Goal: Task Accomplishment & Management: Use online tool/utility

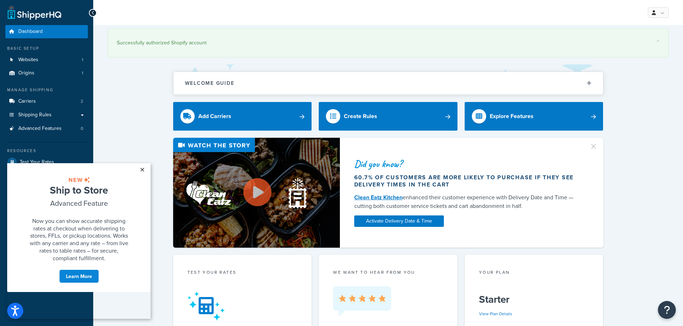
click at [139, 167] on link "×" at bounding box center [142, 169] width 13 height 13
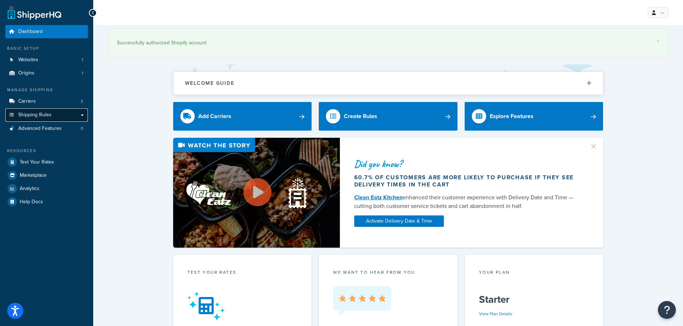
click at [80, 118] on link "Shipping Rules" at bounding box center [46, 115] width 82 height 13
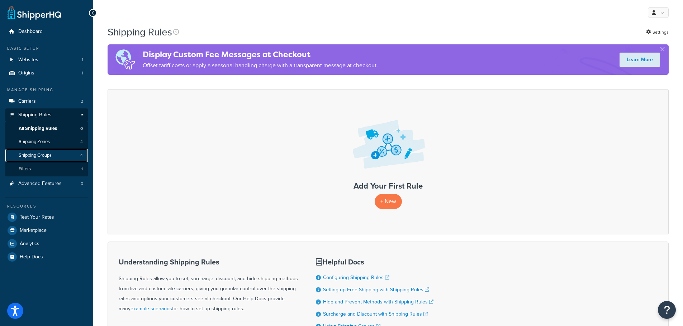
click at [73, 154] on link "Shipping Groups 4" at bounding box center [46, 155] width 82 height 13
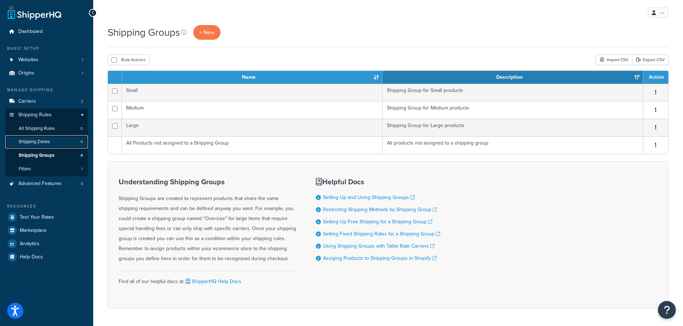
click at [68, 144] on link "Shipping Zones 4" at bounding box center [46, 141] width 82 height 13
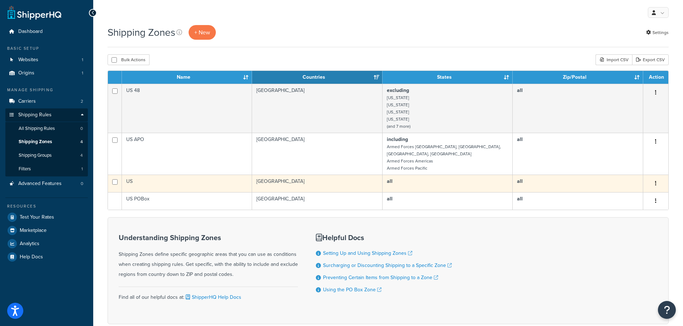
click at [203, 175] on td "US" at bounding box center [187, 184] width 130 height 18
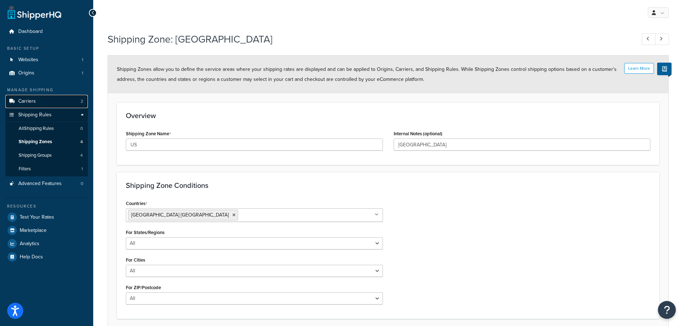
click at [41, 102] on link "Carriers 2" at bounding box center [46, 101] width 82 height 13
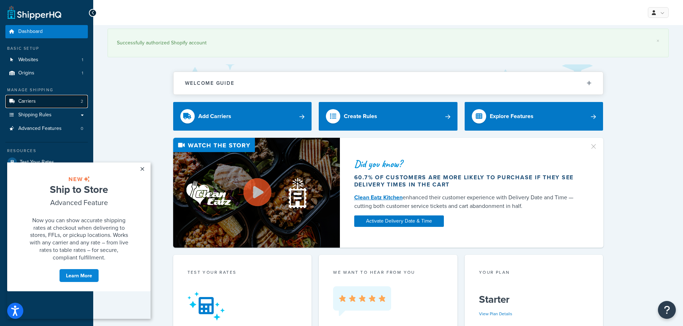
click at [52, 101] on link "Carriers 2" at bounding box center [46, 101] width 82 height 13
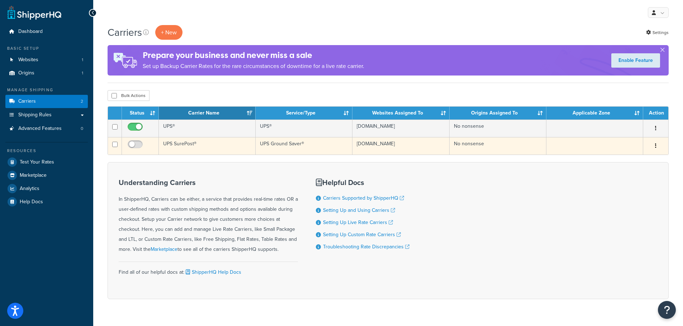
click at [230, 142] on td "UPS SurePost®" at bounding box center [207, 146] width 97 height 18
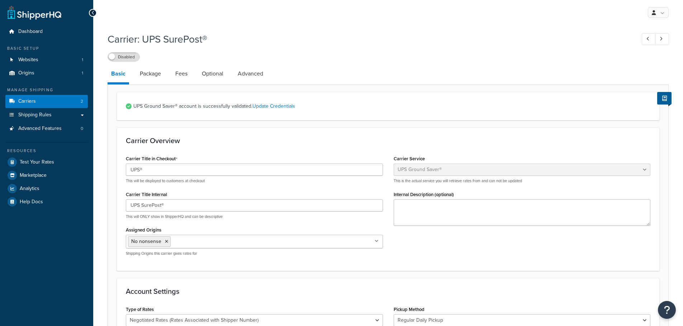
select select "surePost"
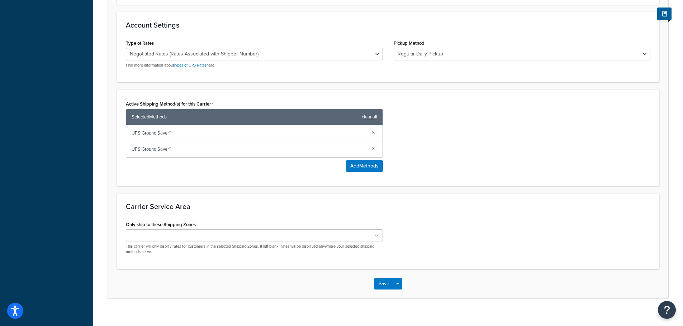
scroll to position [275, 0]
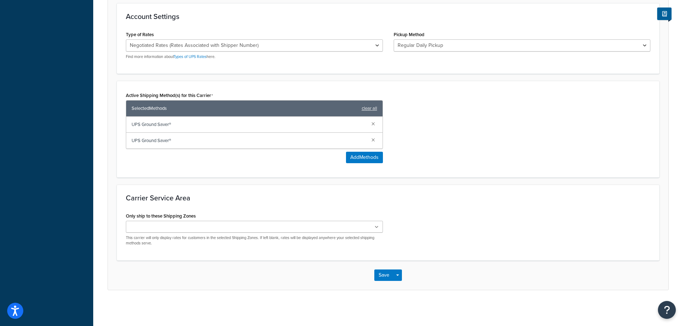
click at [307, 226] on ul at bounding box center [254, 227] width 257 height 12
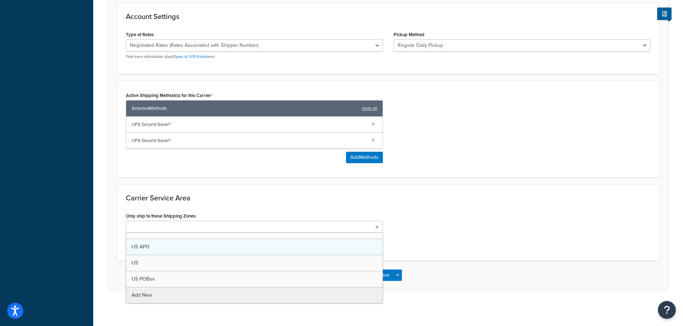
scroll to position [0, 0]
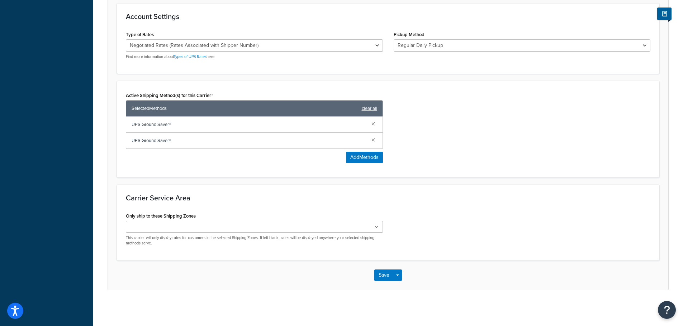
click at [393, 202] on div "Carrier Service Area Only ship to these Shipping Zones US 48 US APO [GEOGRAPHIC…" at bounding box center [388, 223] width 542 height 76
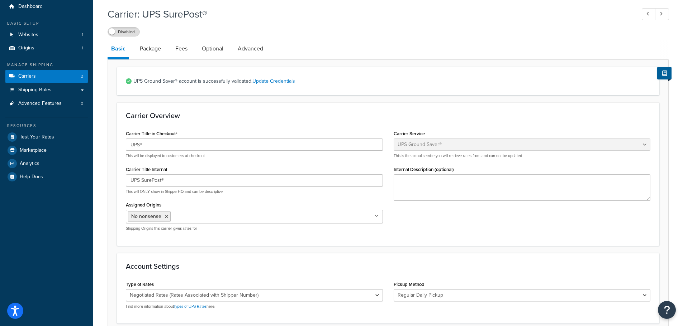
scroll to position [24, 0]
